Goal: Task Accomplishment & Management: Use online tool/utility

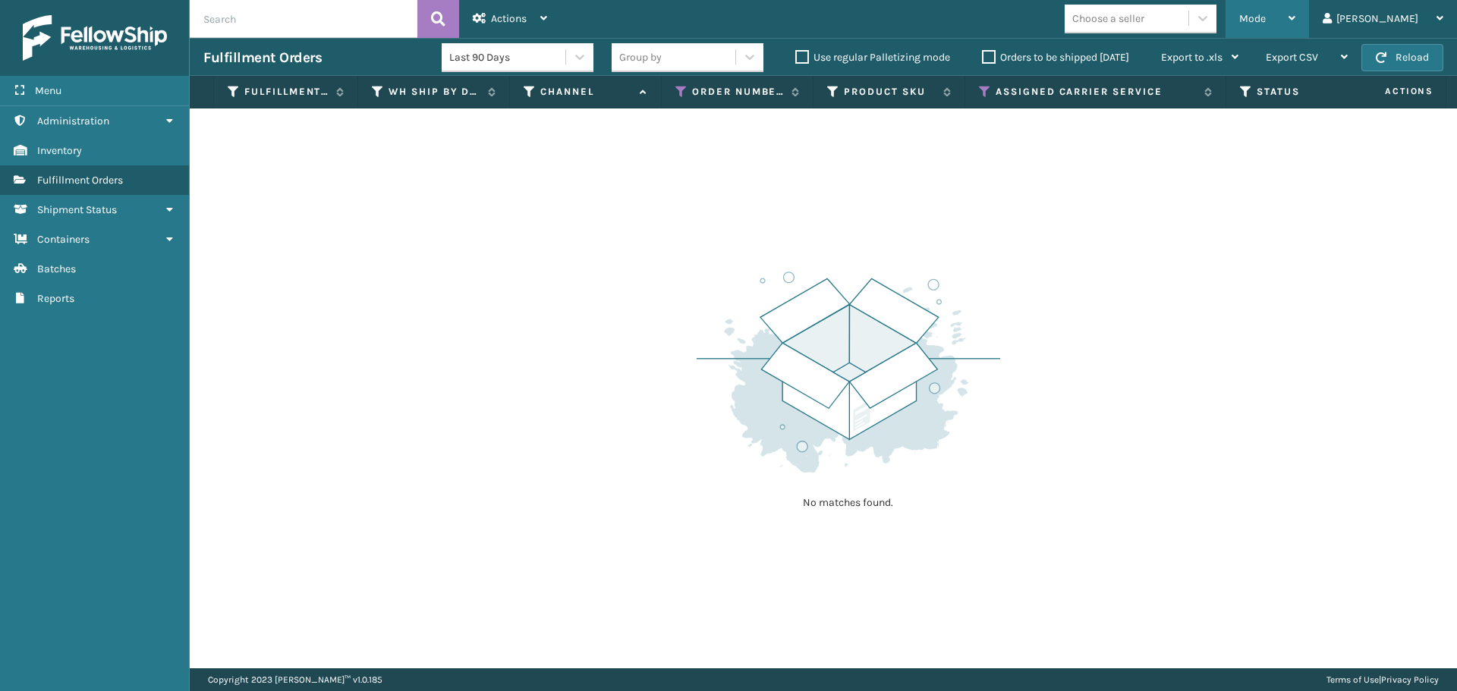
click at [1266, 17] on span "Mode" at bounding box center [1252, 18] width 27 height 13
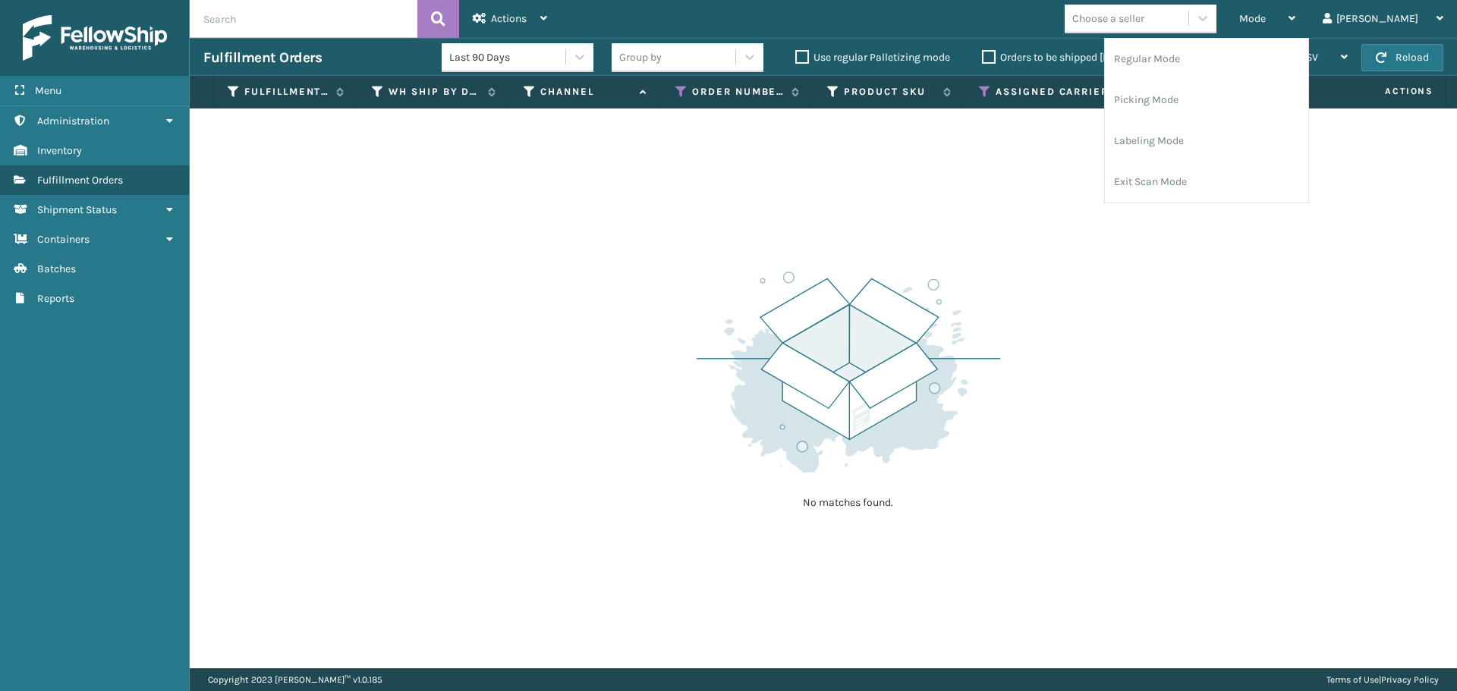
click at [986, 56] on label "Orders to be shipped [DATE]" at bounding box center [1055, 57] width 147 height 13
click at [983, 56] on input "Orders to be shipped [DATE]" at bounding box center [982, 54] width 1 height 10
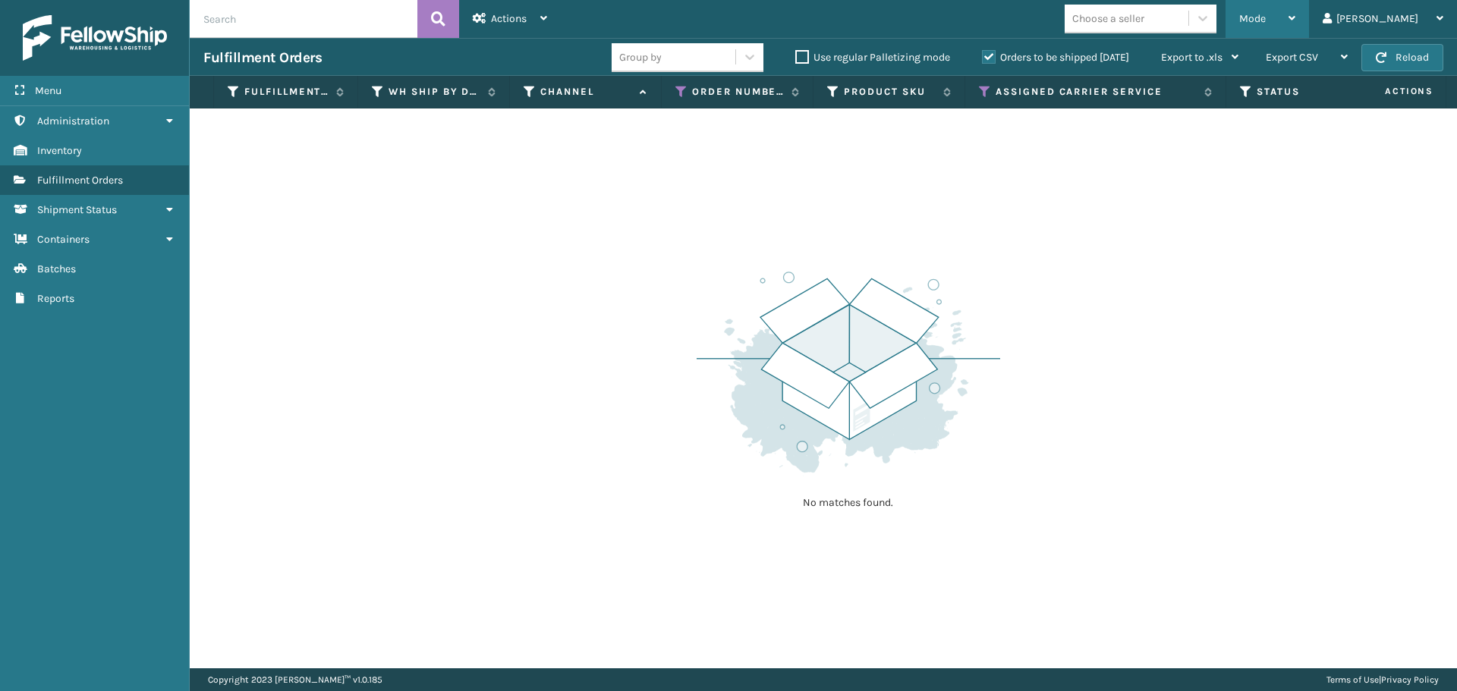
click at [1295, 25] on div "Mode" at bounding box center [1267, 19] width 56 height 38
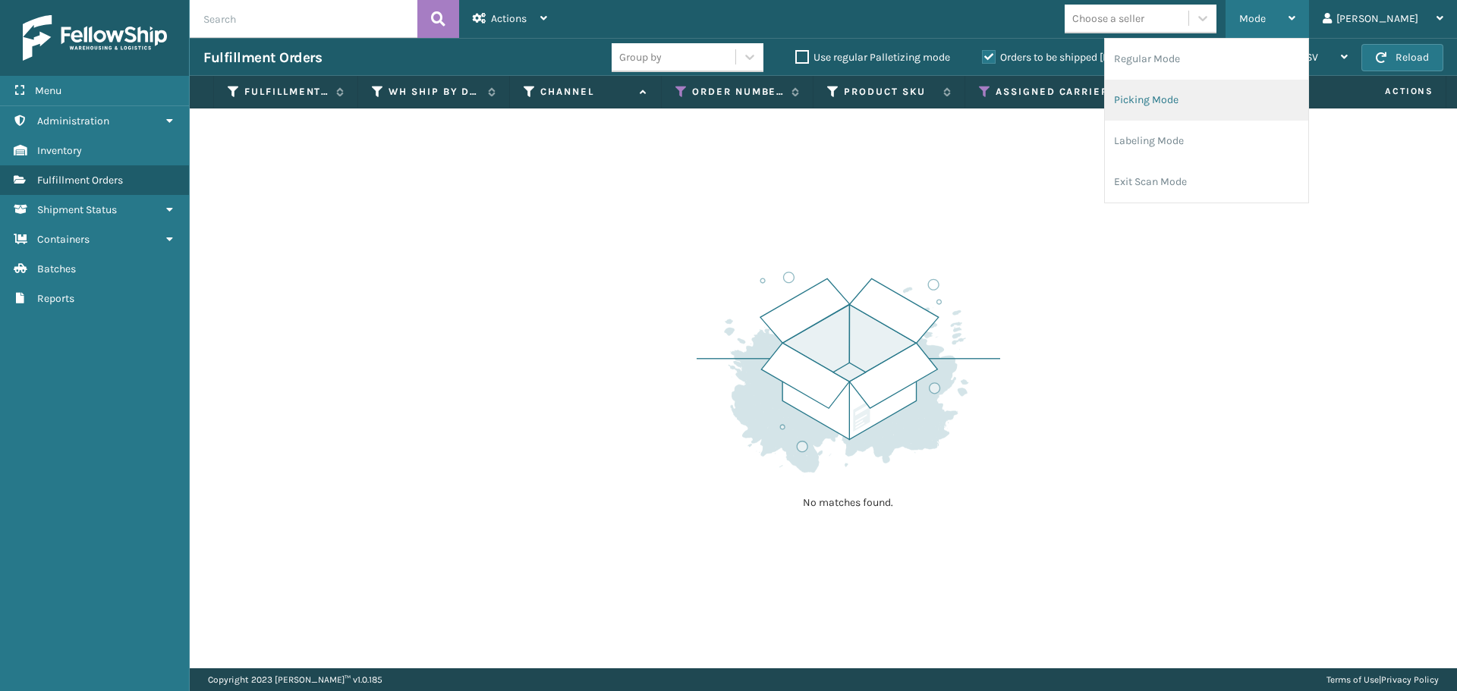
click at [1233, 94] on li "Picking Mode" at bounding box center [1206, 100] width 203 height 41
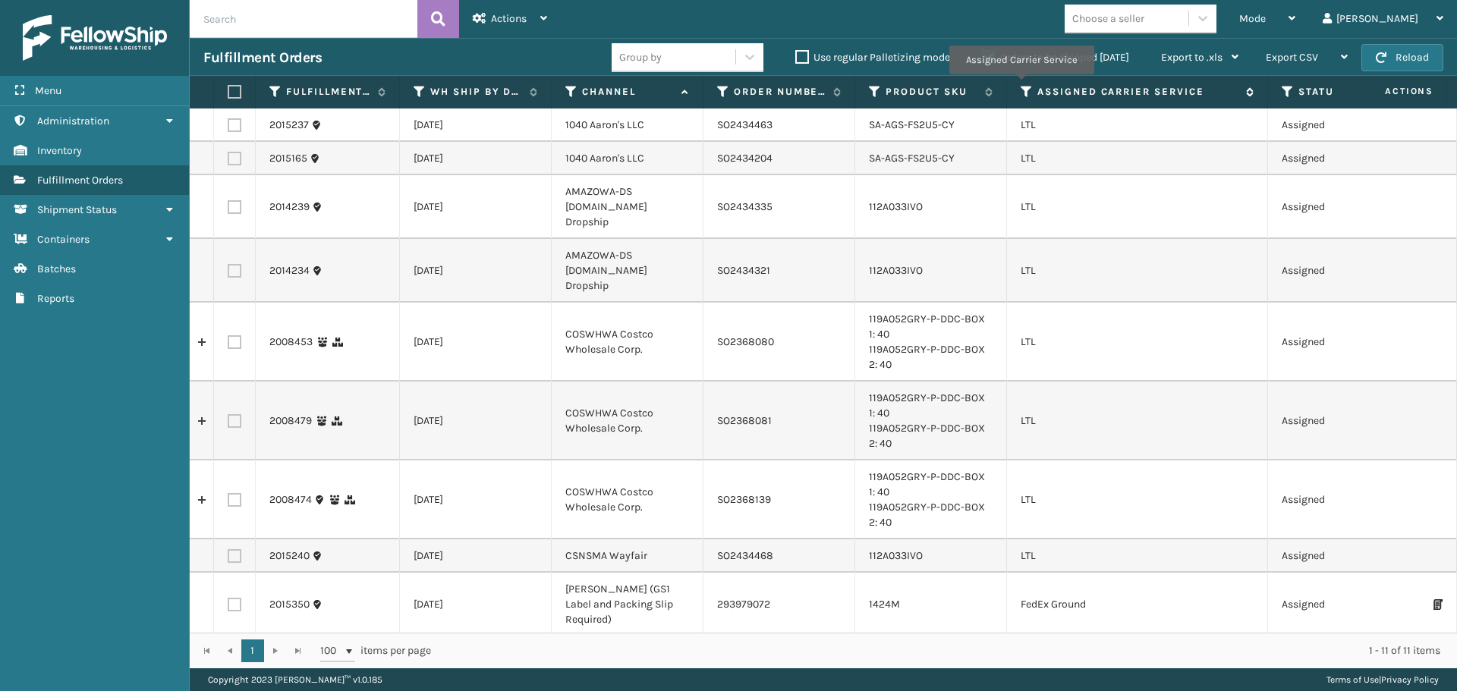
click at [1023, 87] on icon at bounding box center [1026, 92] width 12 height 14
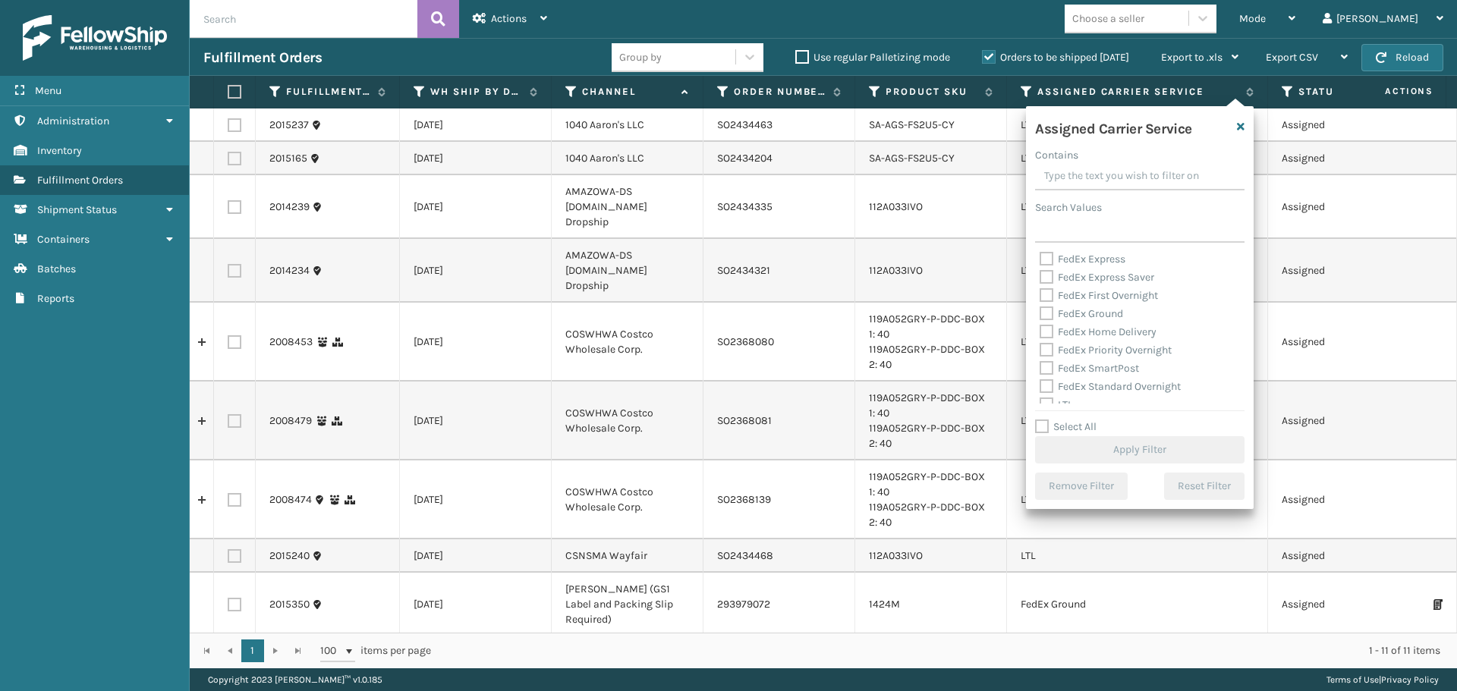
scroll to position [152, 0]
click at [1048, 328] on label "LTL" at bounding box center [1055, 327] width 33 height 13
click at [1040, 328] on input "LTL" at bounding box center [1039, 324] width 1 height 10
checkbox input "true"
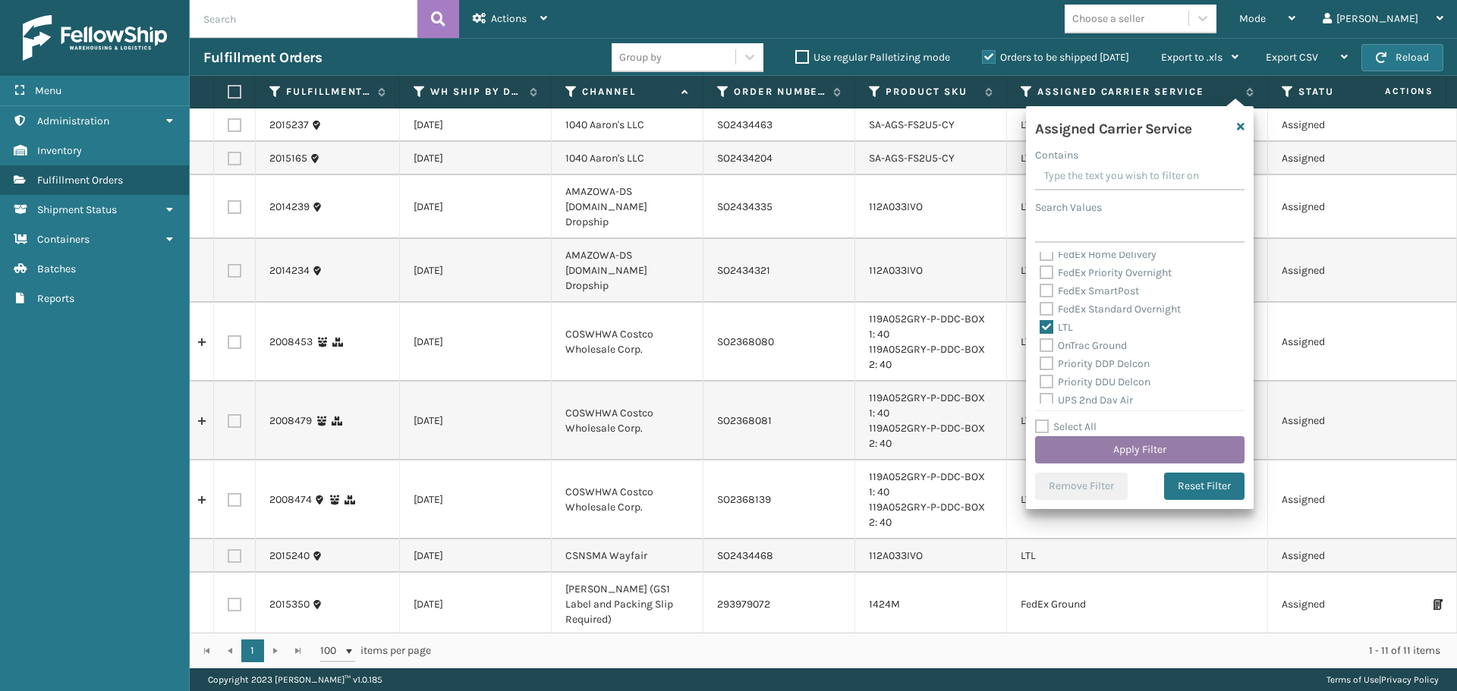
click at [1101, 445] on button "Apply Filter" at bounding box center [1139, 449] width 209 height 27
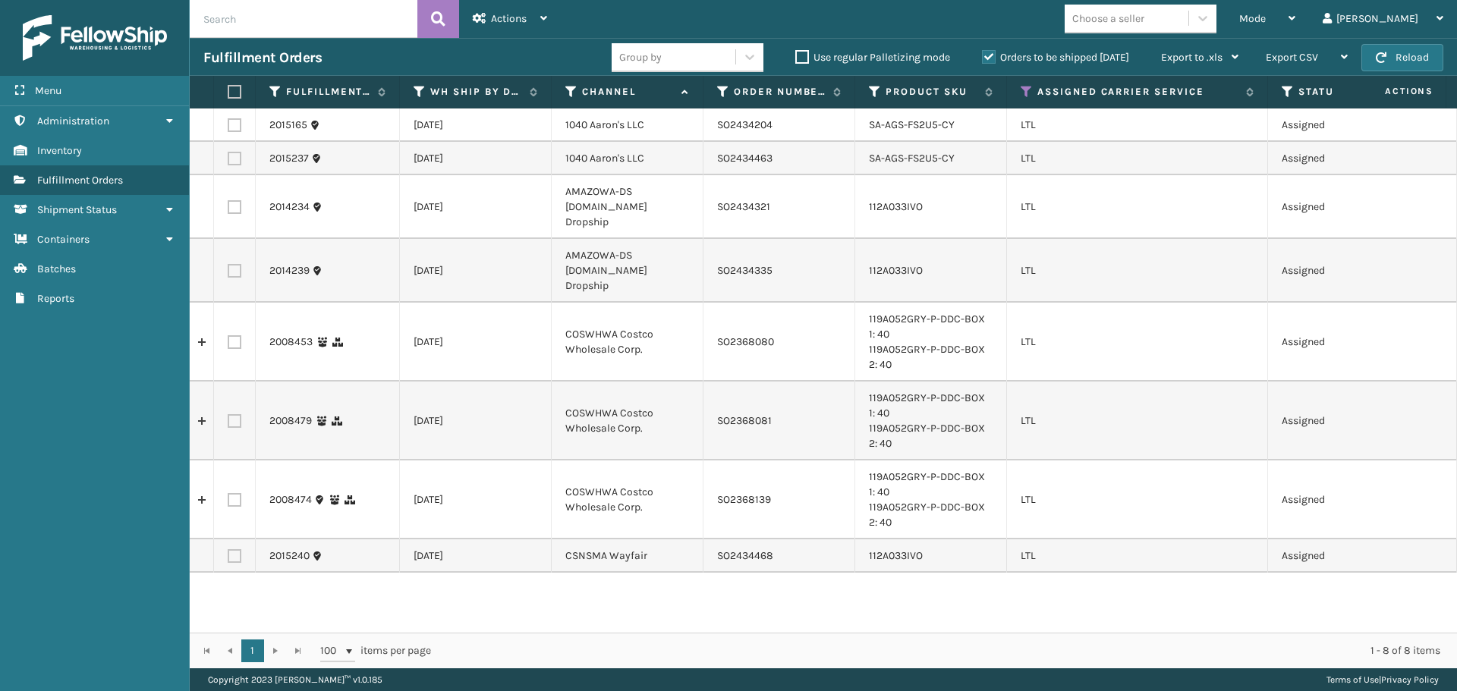
click at [239, 549] on label at bounding box center [235, 556] width 14 height 14
click at [228, 549] on input "checkbox" at bounding box center [228, 554] width 1 height 10
checkbox input "true"
click at [551, 27] on div "Actions Settings Remove All Filters Export Labels Create Picking Batch" at bounding box center [510, 19] width 102 height 38
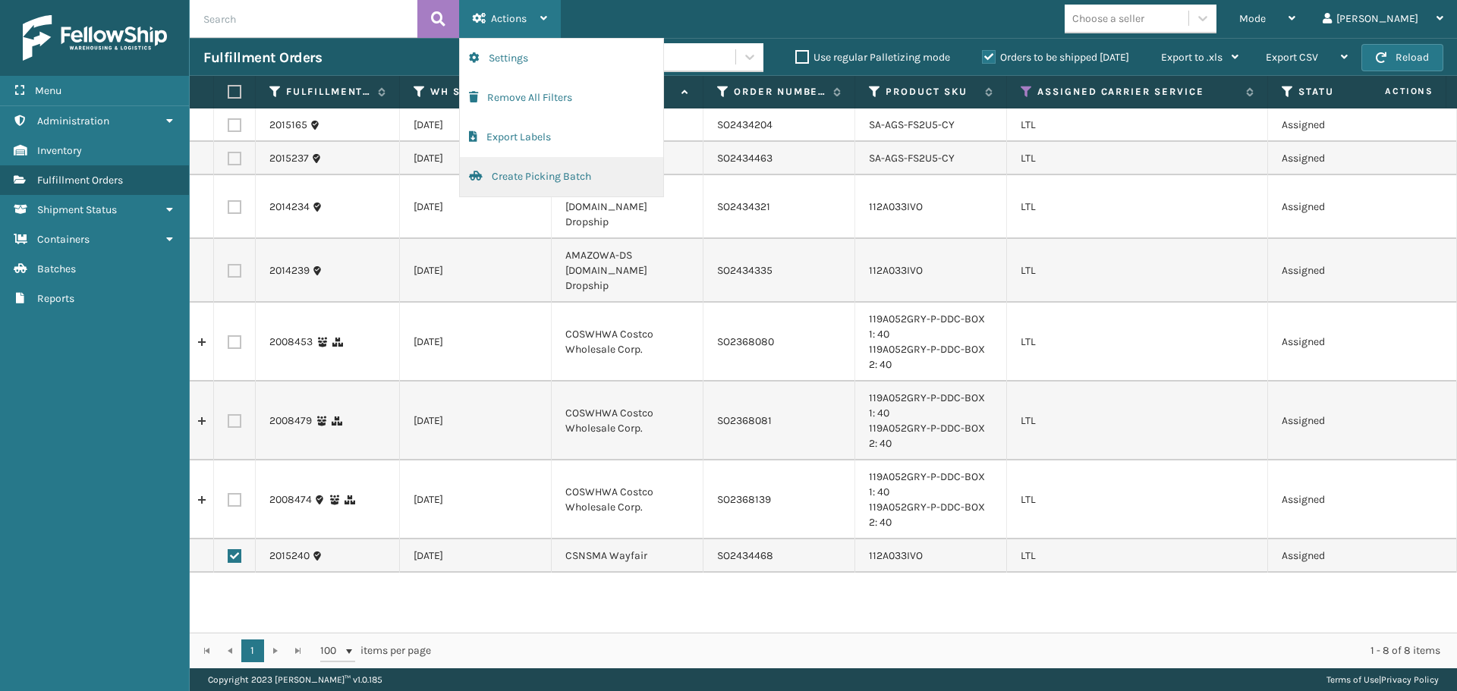
click at [513, 177] on button "Create Picking Batch" at bounding box center [561, 176] width 203 height 39
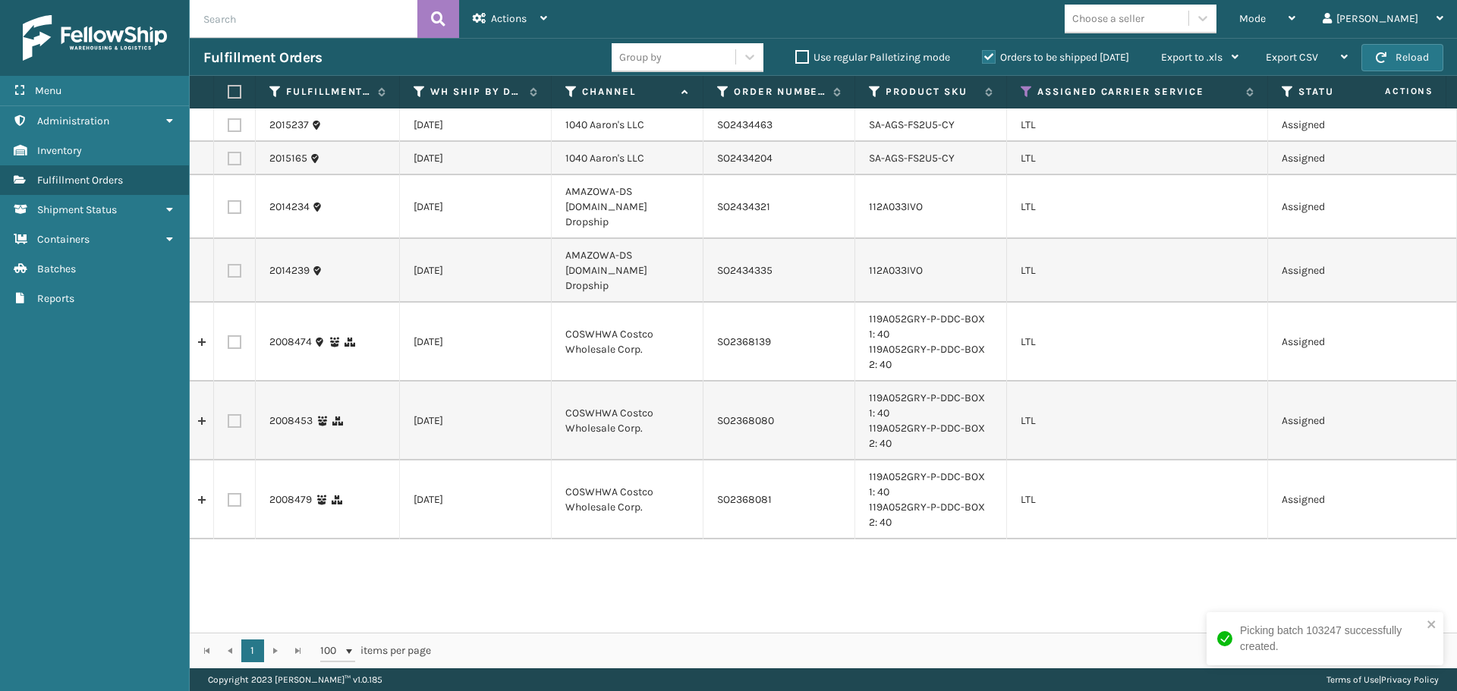
click at [235, 127] on label at bounding box center [235, 125] width 14 height 14
click at [228, 127] on input "checkbox" at bounding box center [228, 123] width 1 height 10
checkbox input "true"
click at [234, 155] on label at bounding box center [235, 159] width 14 height 14
click at [228, 155] on input "checkbox" at bounding box center [228, 157] width 1 height 10
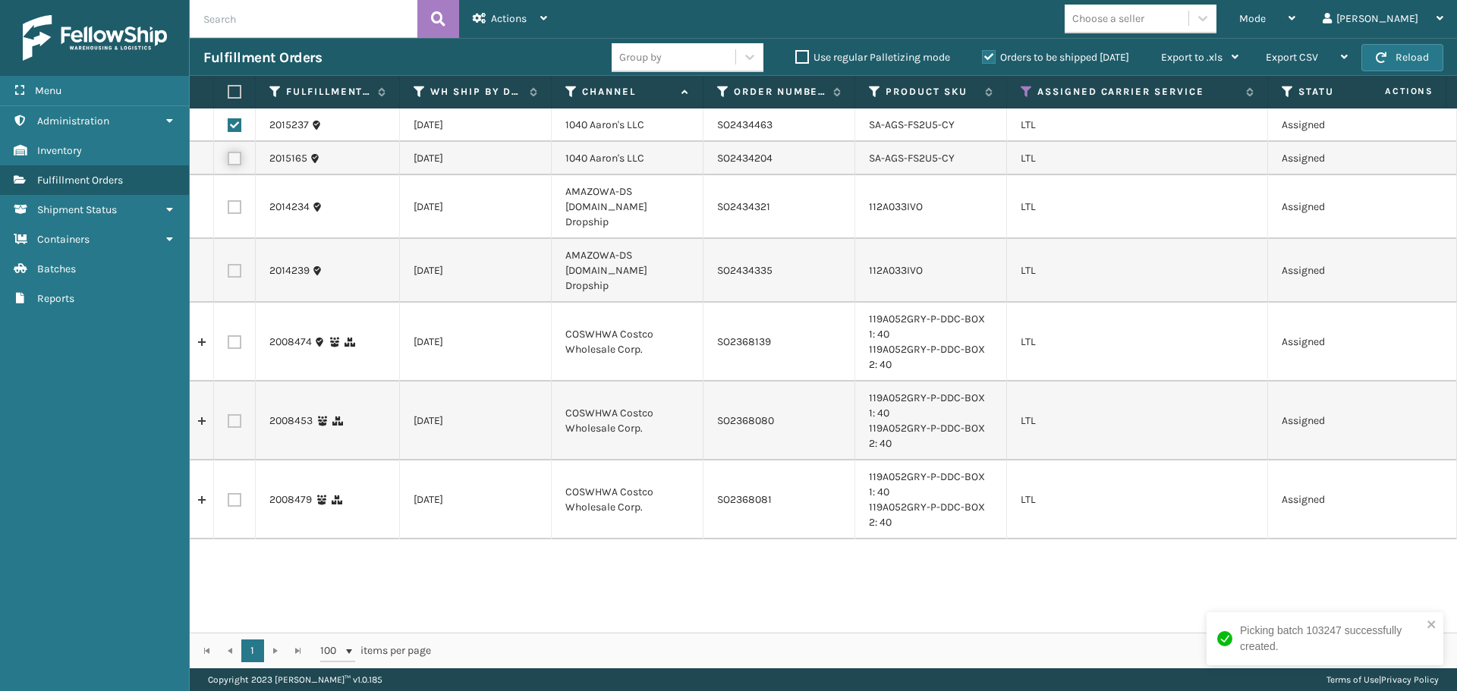
checkbox input "true"
click at [511, 11] on div "Actions" at bounding box center [510, 19] width 74 height 38
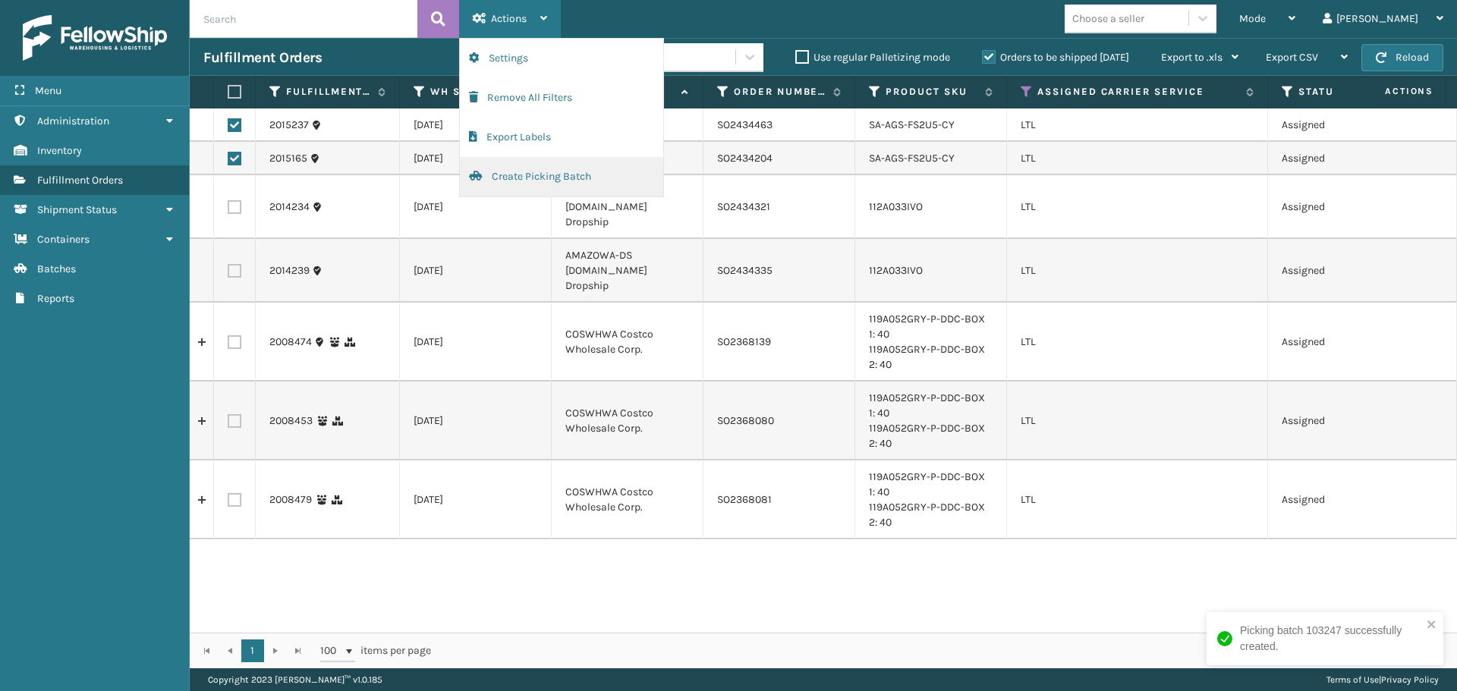
click at [560, 182] on button "Create Picking Batch" at bounding box center [561, 176] width 203 height 39
